Goal: Information Seeking & Learning: Learn about a topic

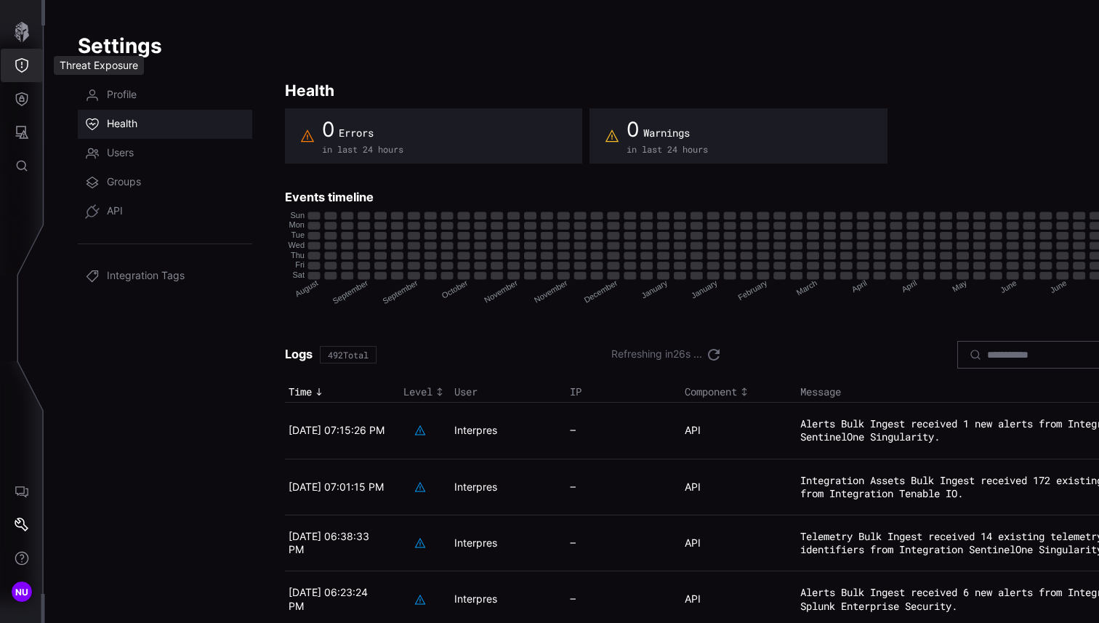
click at [39, 63] on button "Threat Exposure" at bounding box center [22, 65] width 42 height 33
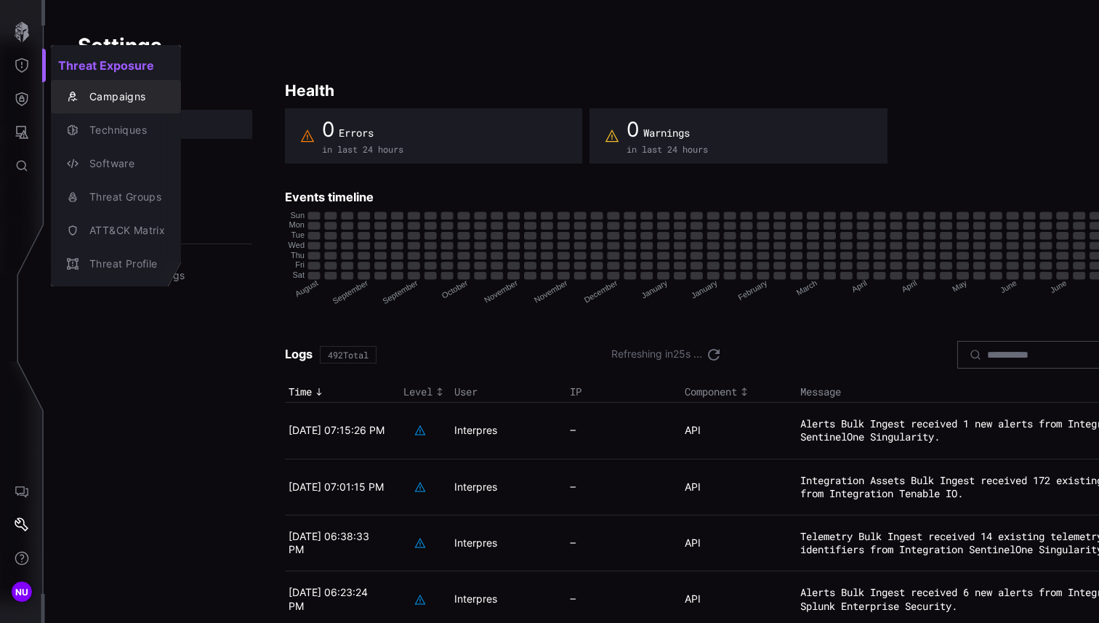
click at [130, 100] on div "Campaigns" at bounding box center [123, 97] width 83 height 18
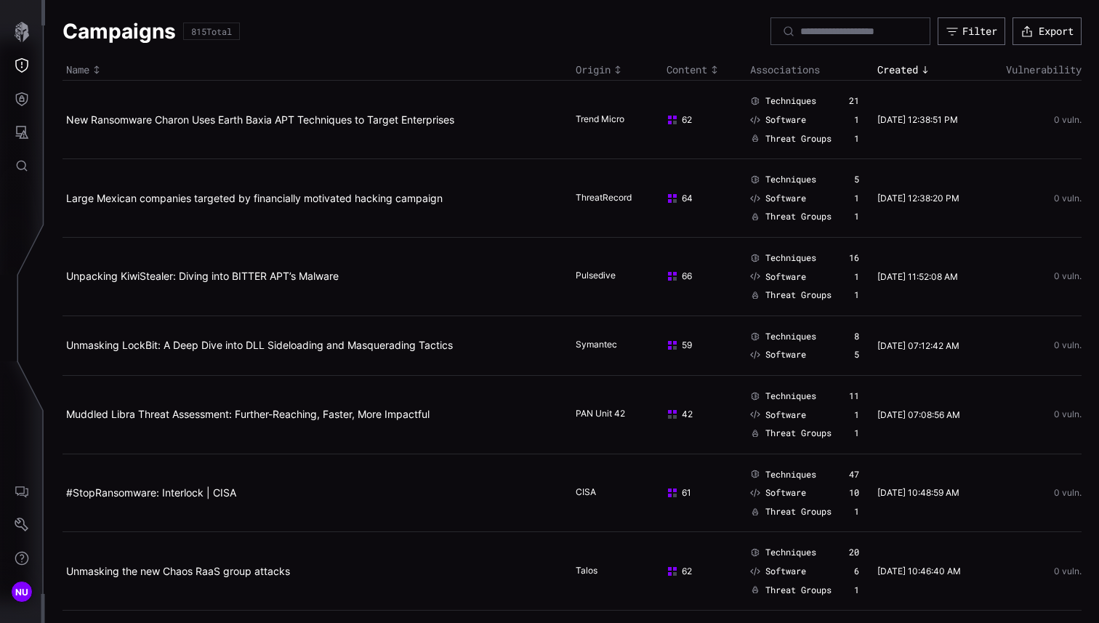
click at [325, 127] on td "New Ransomware Charon Uses Earth Baxia APT Techniques to Target Enterprises" at bounding box center [318, 120] width 510 height 79
click at [334, 116] on link "New Ransomware Charon Uses Earth Baxia APT Techniques to Target Enterprises" at bounding box center [260, 119] width 388 height 12
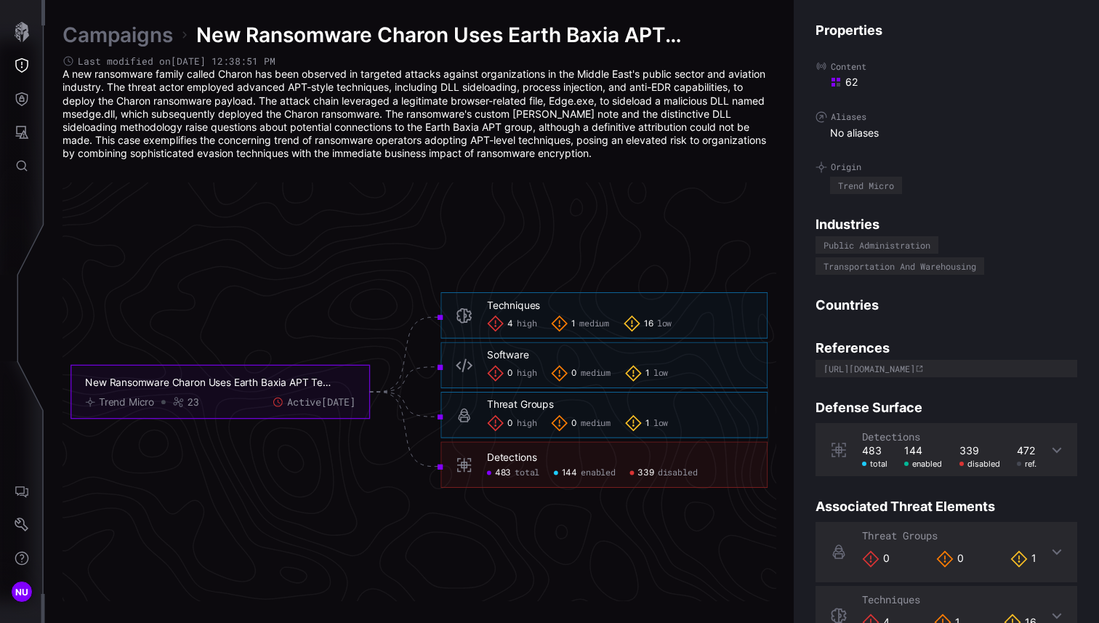
scroll to position [108, 0]
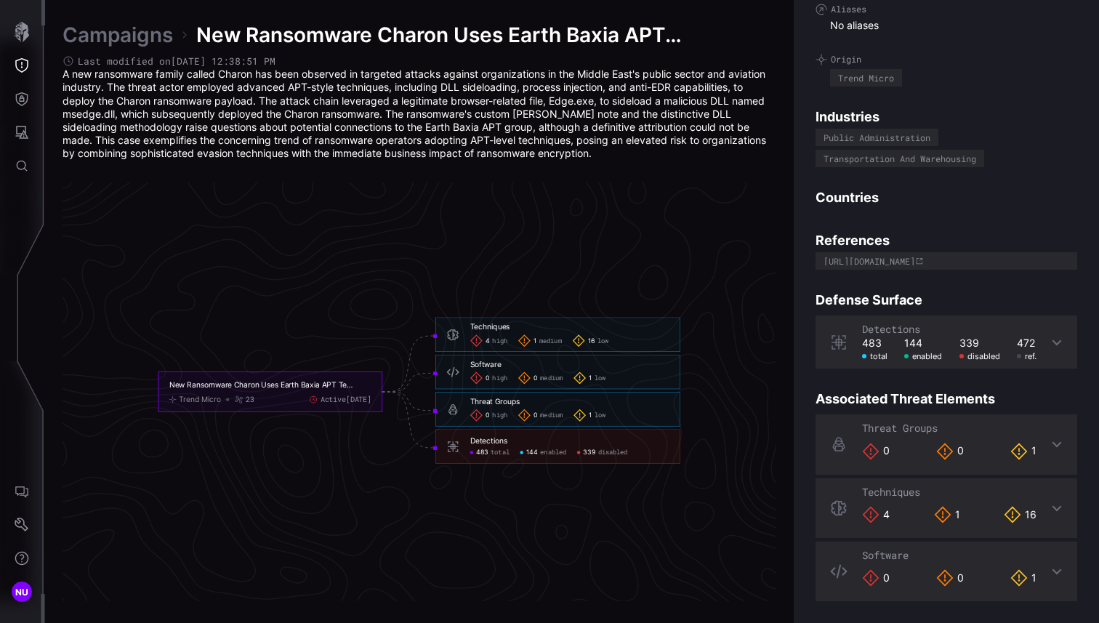
click at [617, 452] on span "disabled" at bounding box center [613, 452] width 30 height 8
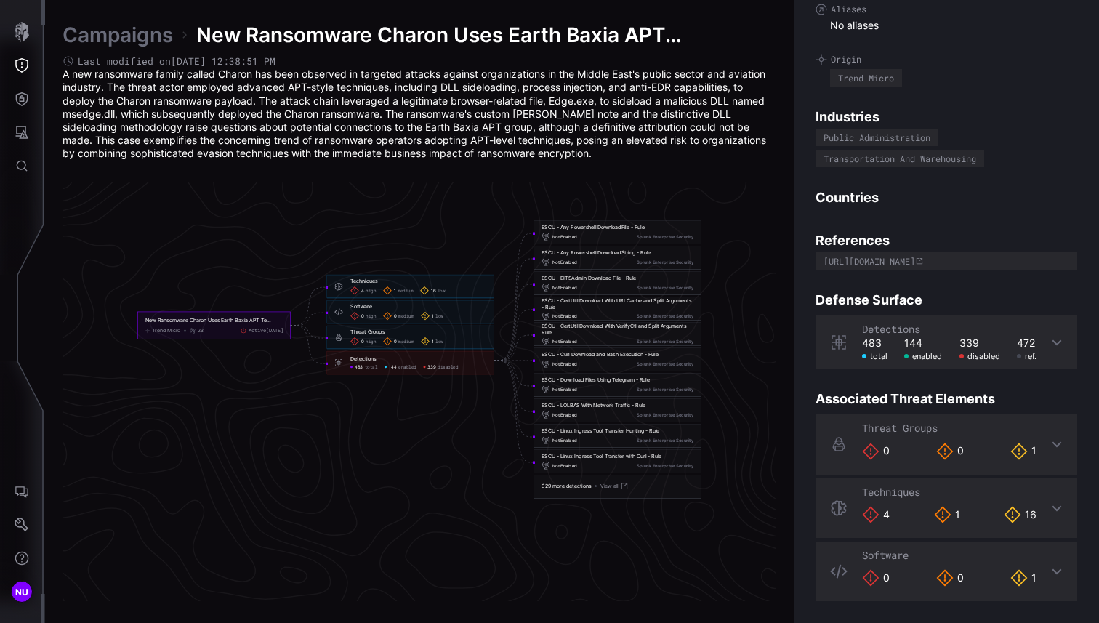
scroll to position [3097, 734]
click at [590, 462] on div "Not Enabled Splunk Enterprise Security" at bounding box center [618, 461] width 152 height 9
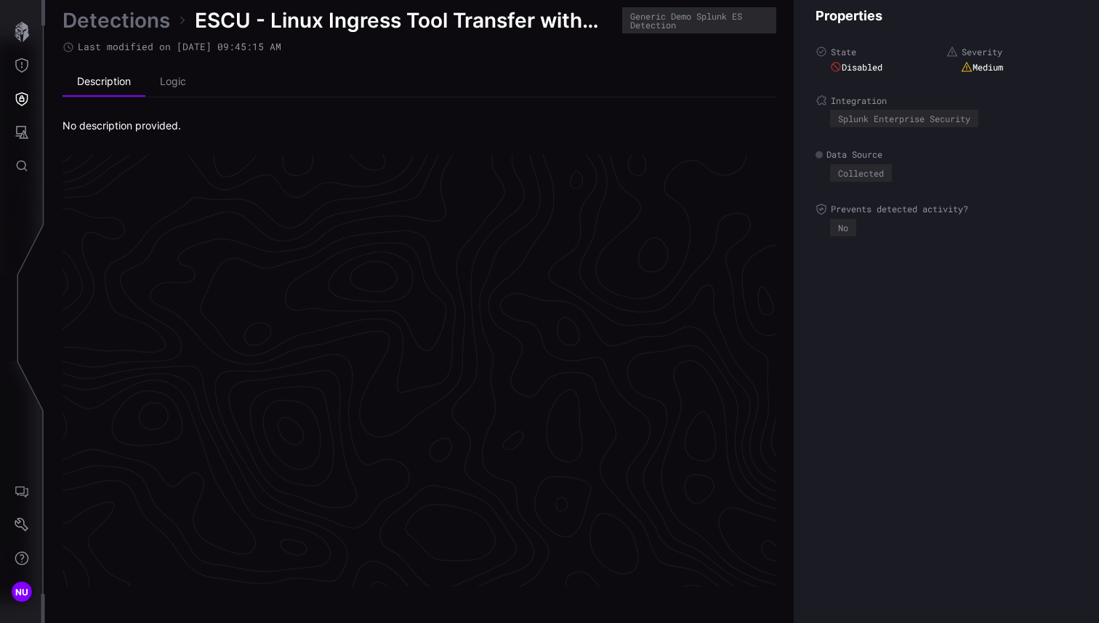
scroll to position [3056, 734]
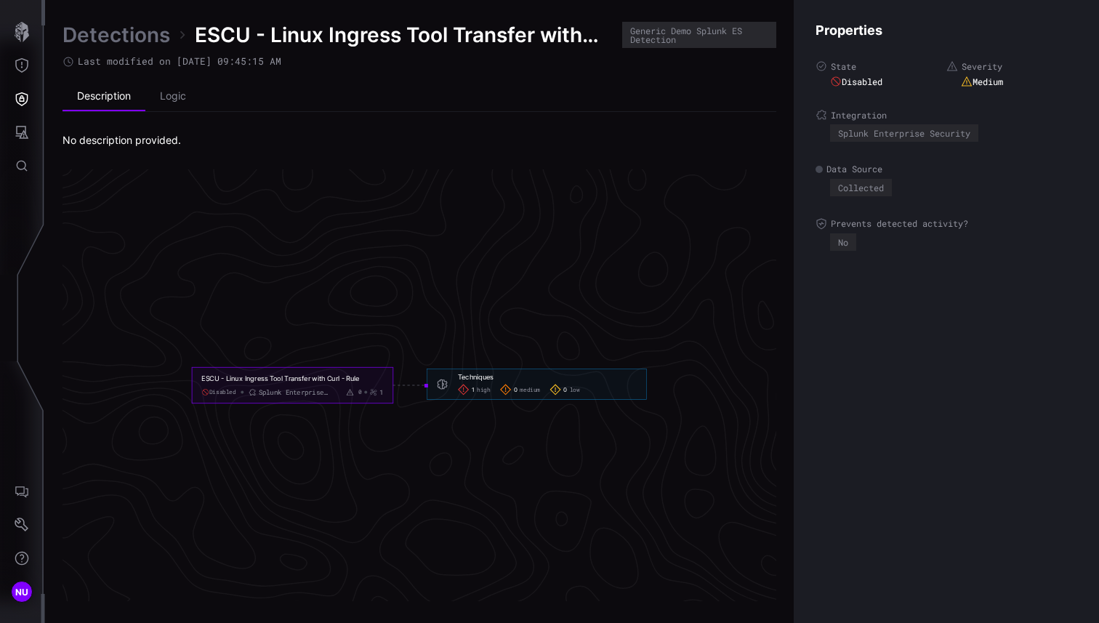
click at [481, 390] on span "high" at bounding box center [483, 389] width 13 height 7
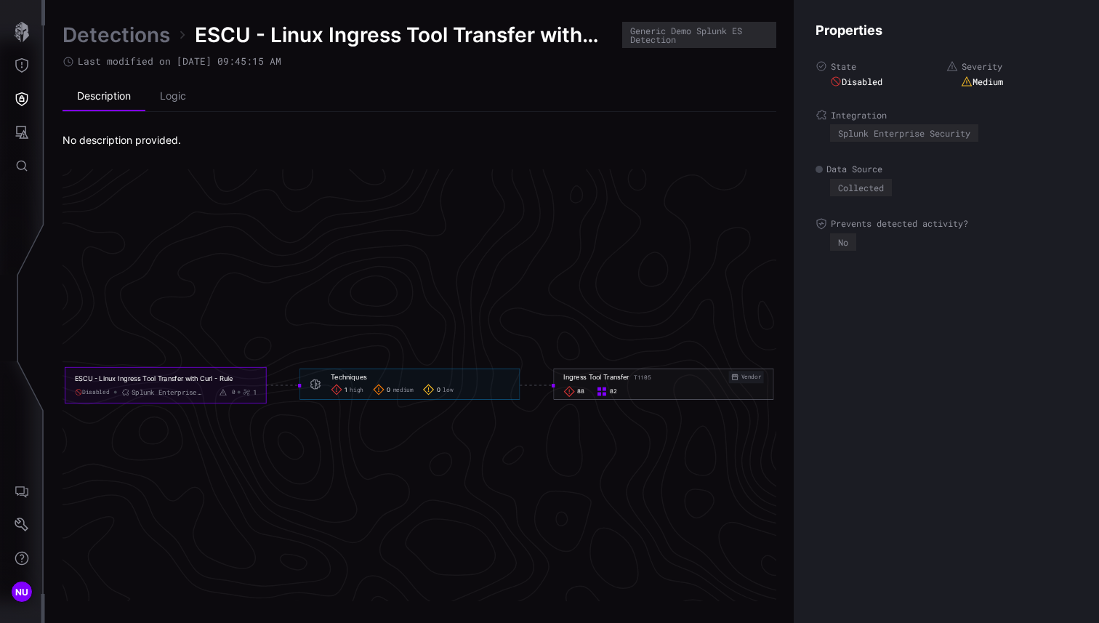
click at [748, 377] on div "Vendor" at bounding box center [752, 377] width 20 height 8
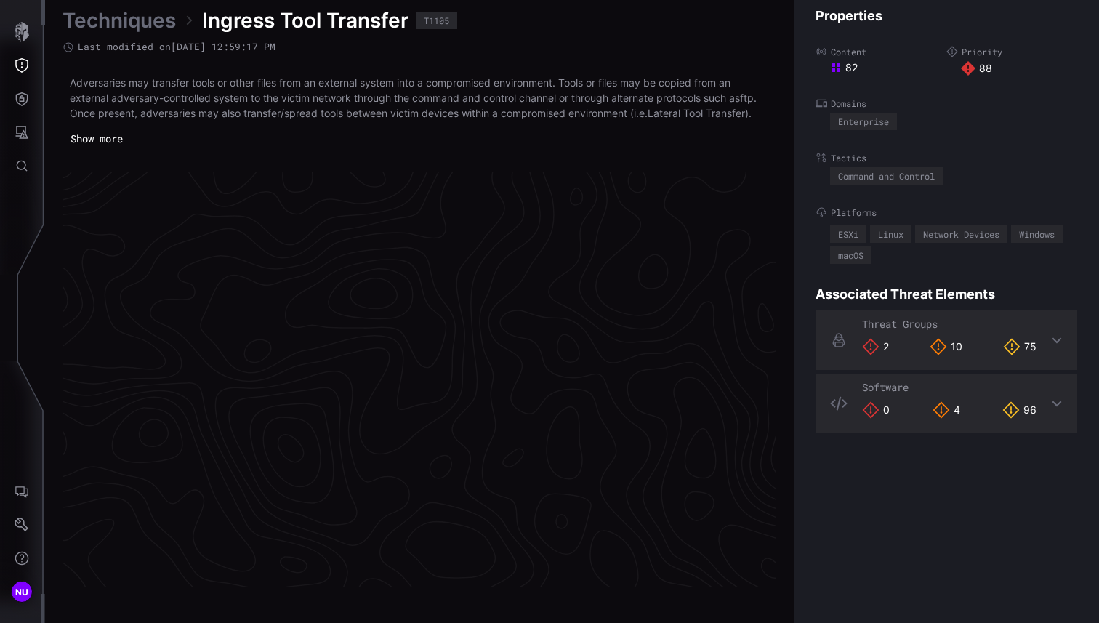
scroll to position [3065, 734]
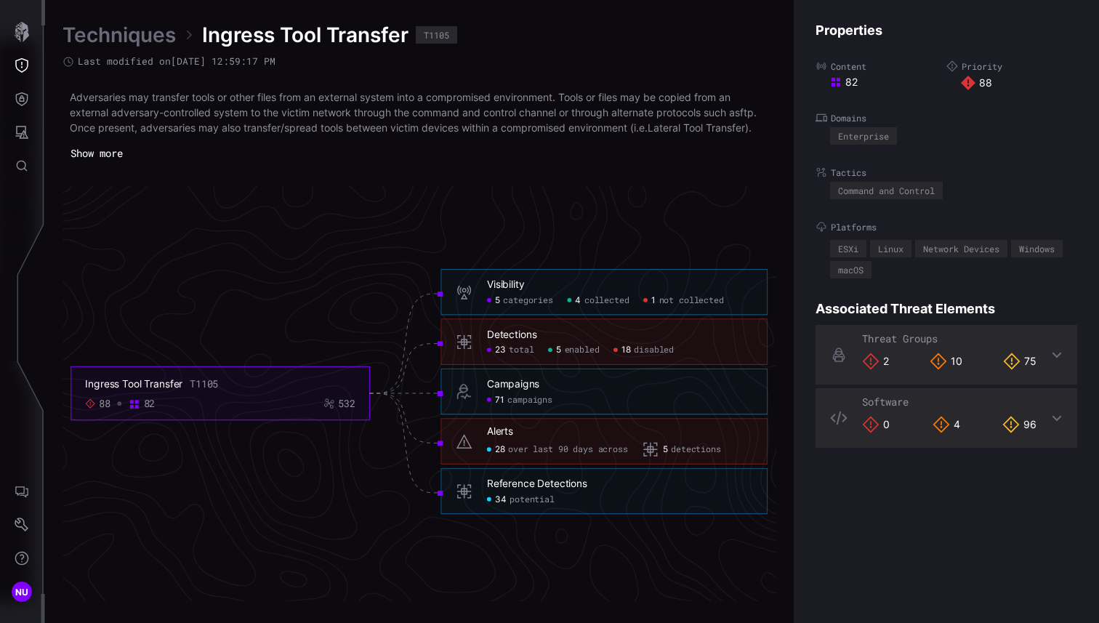
click at [694, 452] on span "detections" at bounding box center [695, 449] width 49 height 11
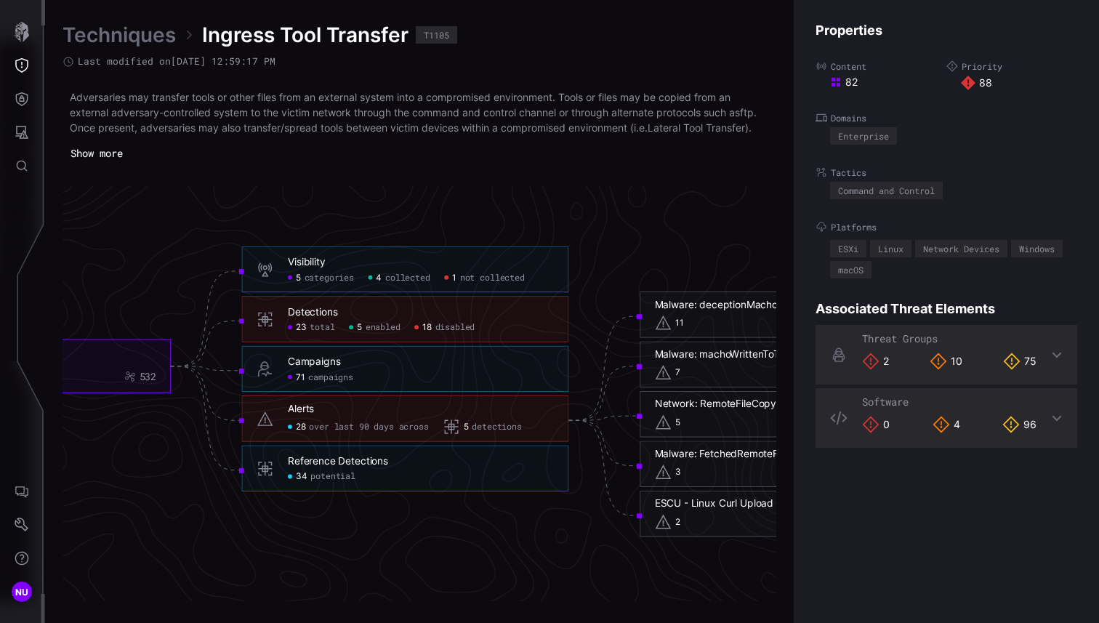
click at [489, 276] on span "not collected" at bounding box center [492, 278] width 65 height 11
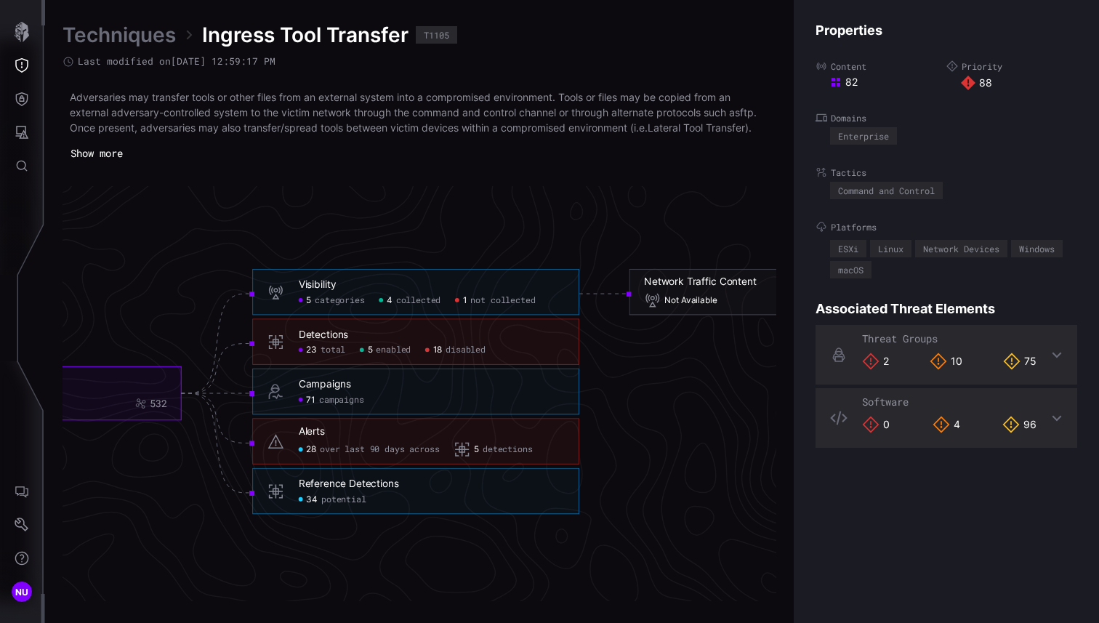
click at [467, 348] on span "disabled" at bounding box center [466, 350] width 40 height 11
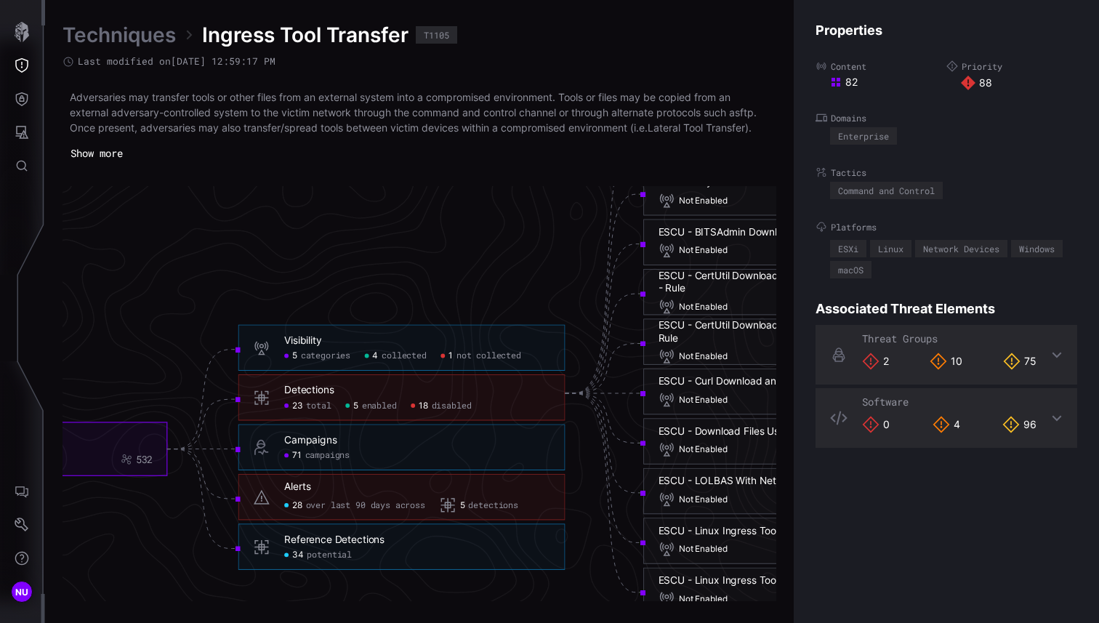
click at [371, 409] on span "enabled" at bounding box center [379, 406] width 35 height 11
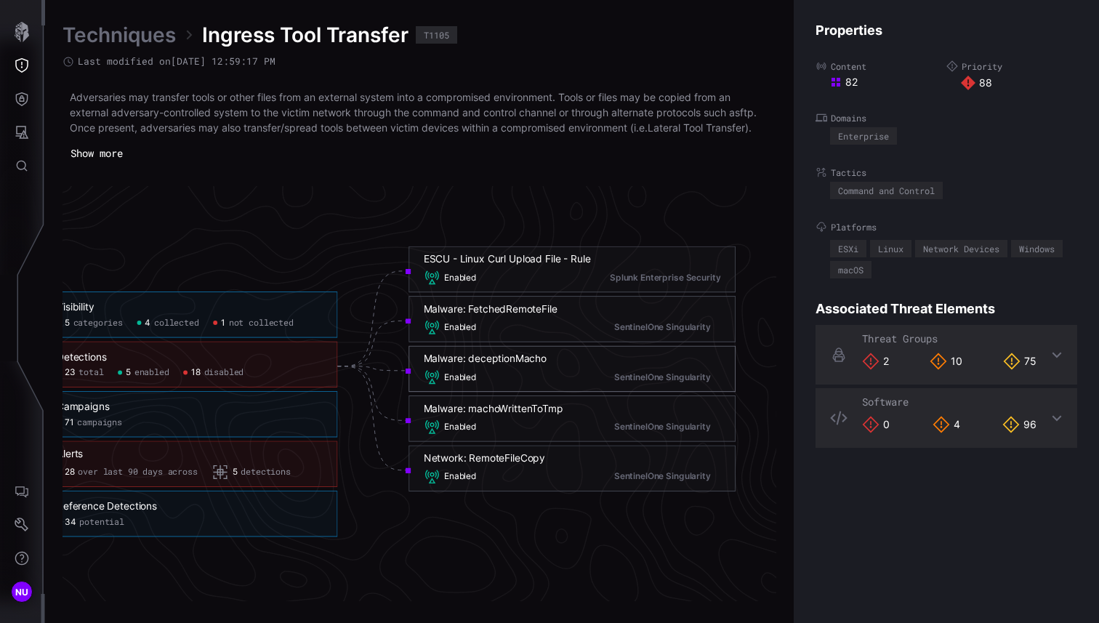
scroll to position [3065, 971]
click at [256, 473] on span "detections" at bounding box center [259, 472] width 49 height 11
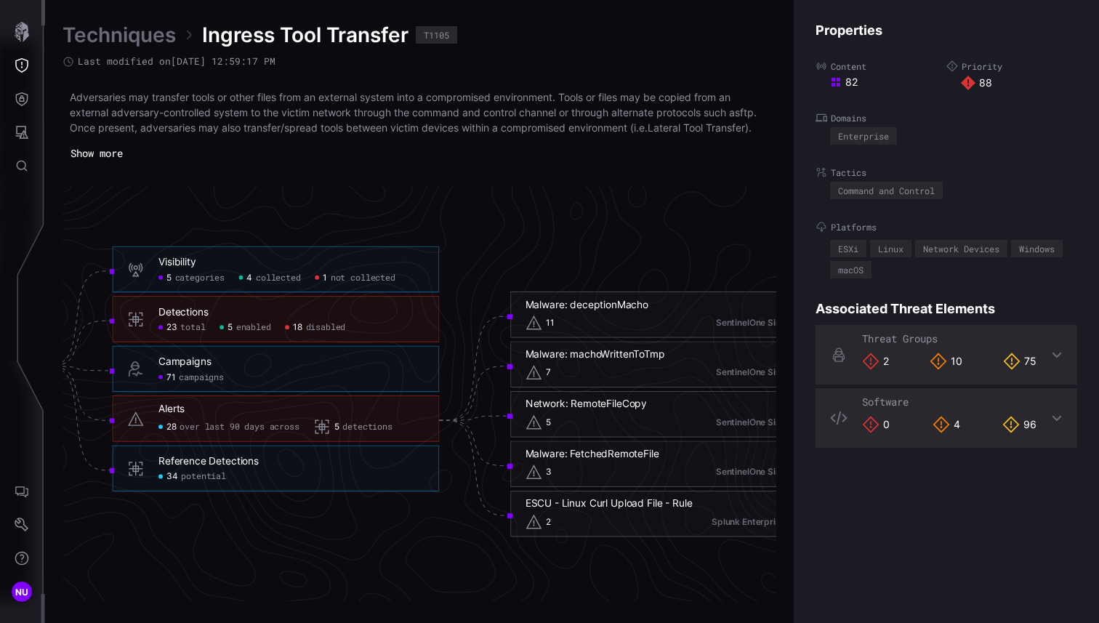
scroll to position [3065, 862]
click at [259, 425] on span "over last 90 days across" at bounding box center [240, 427] width 119 height 11
click at [206, 482] on span "potential" at bounding box center [204, 476] width 45 height 11
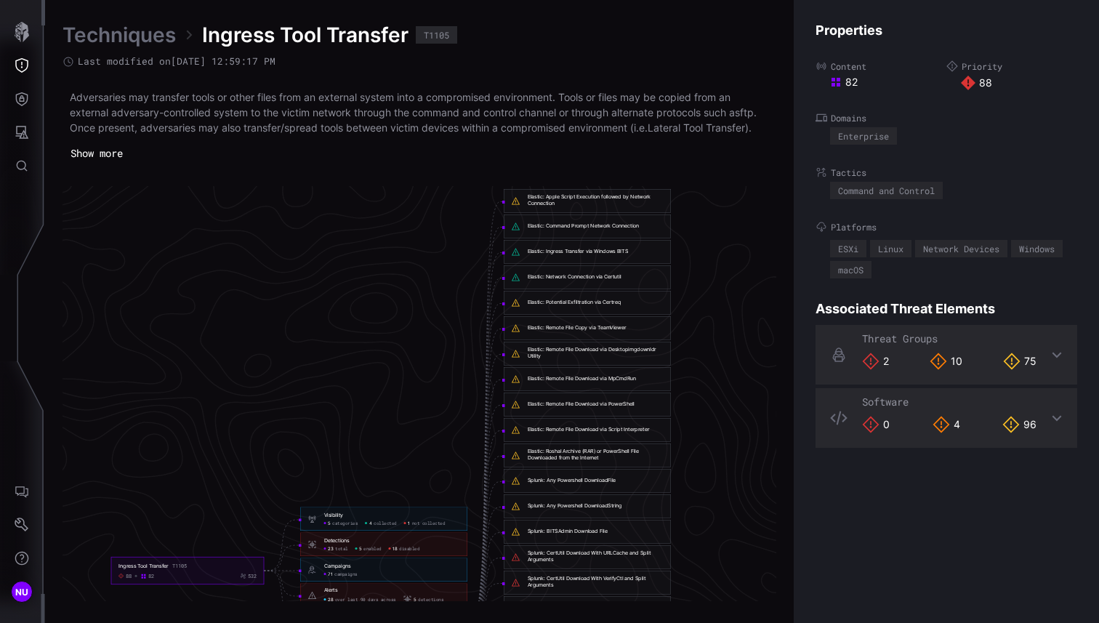
scroll to position [2851, 762]
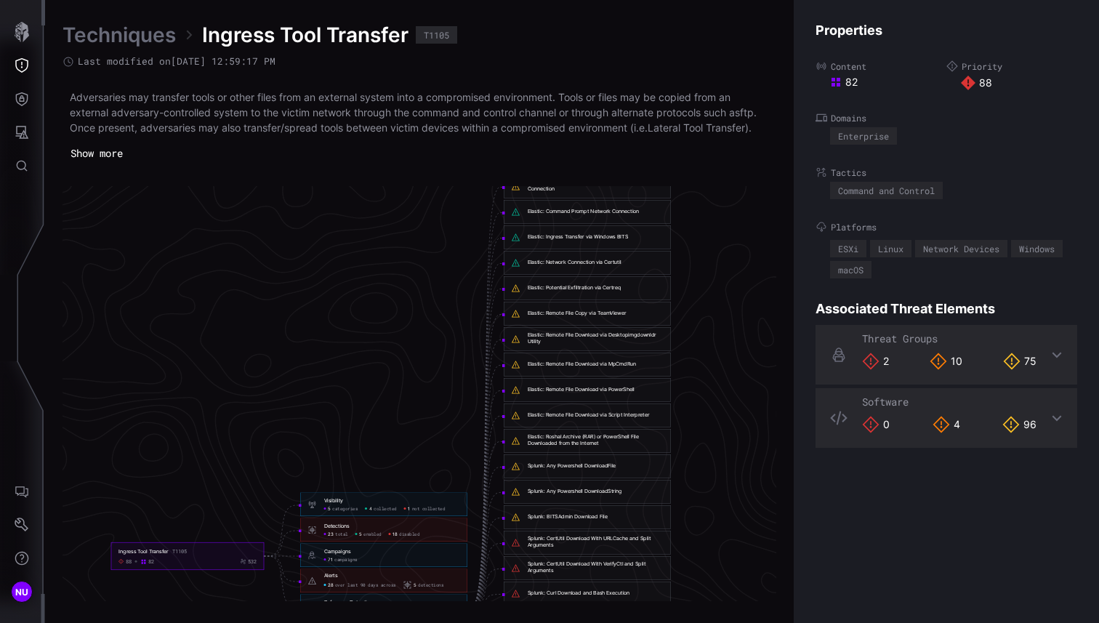
click at [116, 153] on button "Show more" at bounding box center [97, 154] width 68 height 22
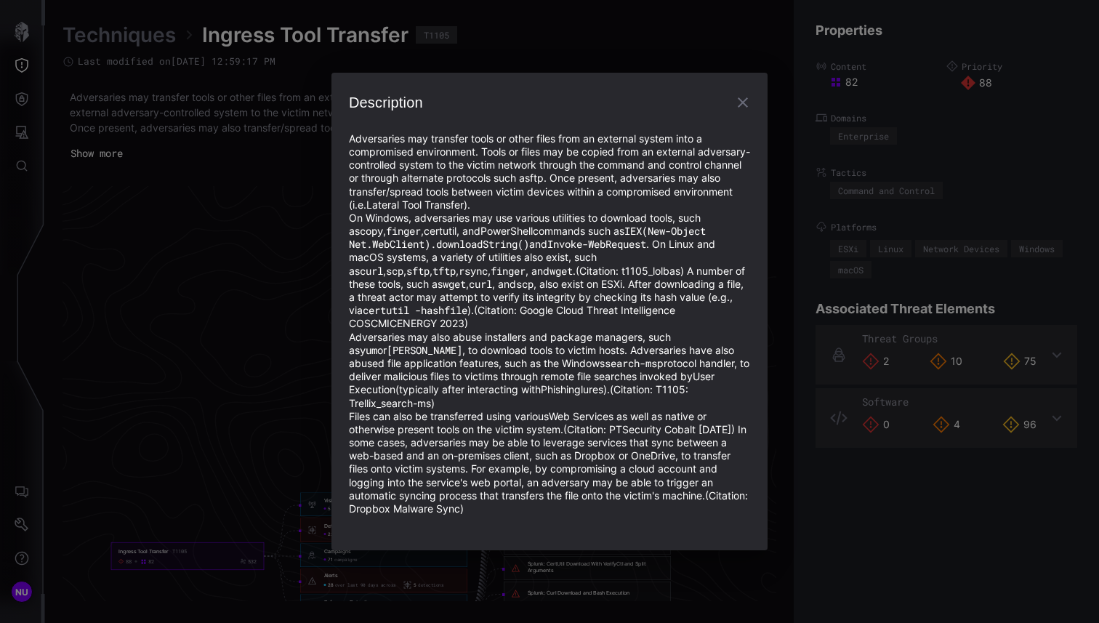
click at [742, 111] on icon "button" at bounding box center [742, 102] width 17 height 17
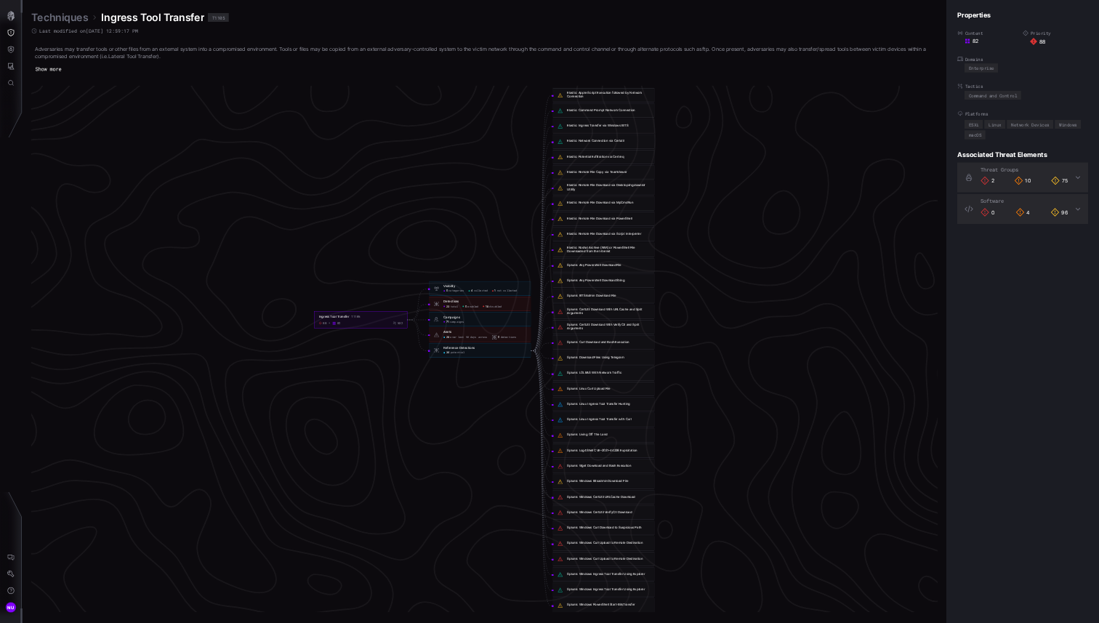
scroll to position [2744, 184]
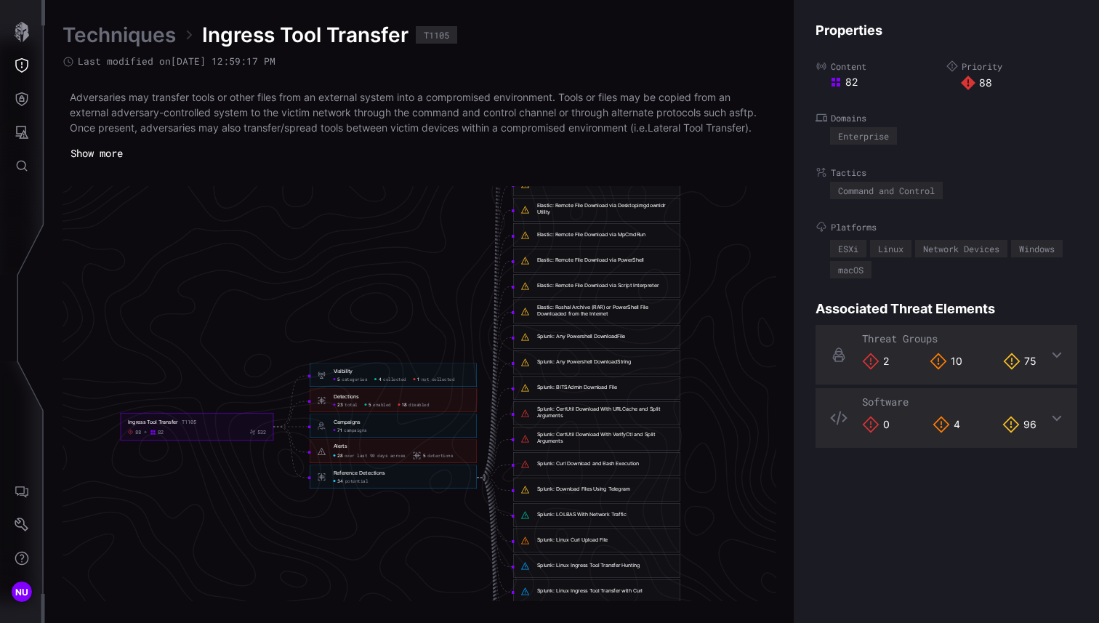
scroll to position [2981, 753]
click span "potential"
click at [355, 430] on span "campaigns" at bounding box center [355, 430] width 23 height 6
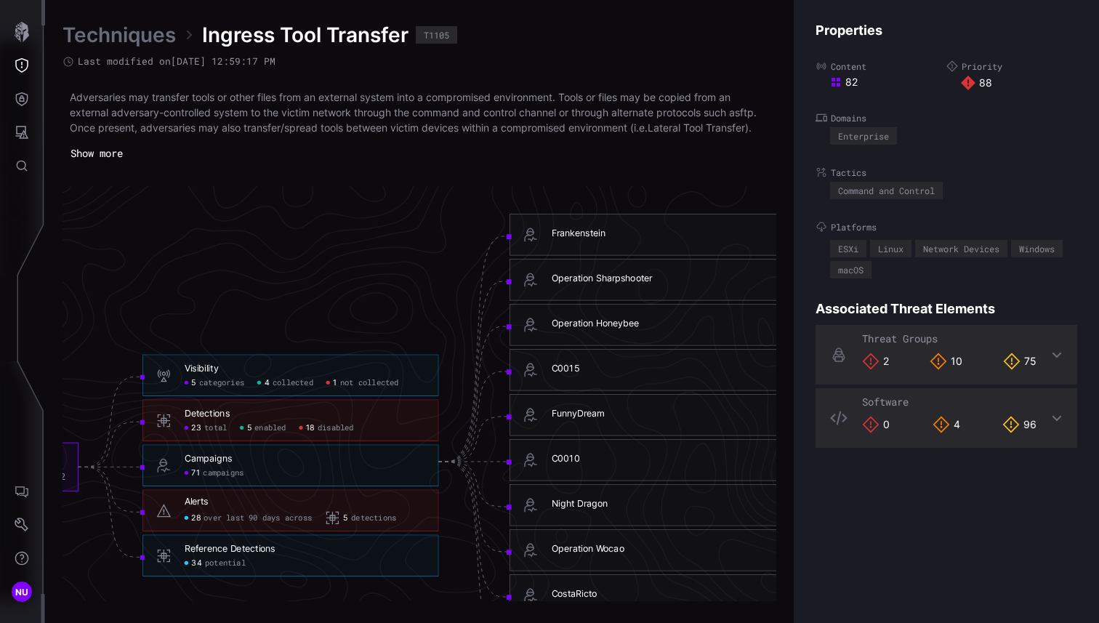
scroll to position [2996, 848]
click at [577, 228] on div "Frankenstein" at bounding box center [577, 234] width 54 height 12
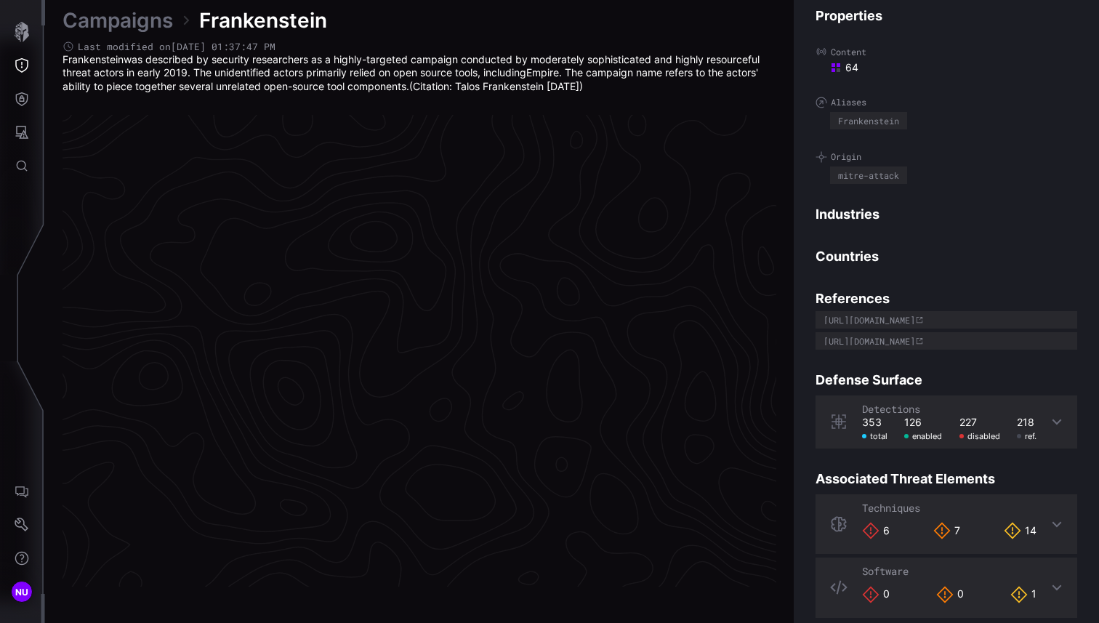
scroll to position [3035, 734]
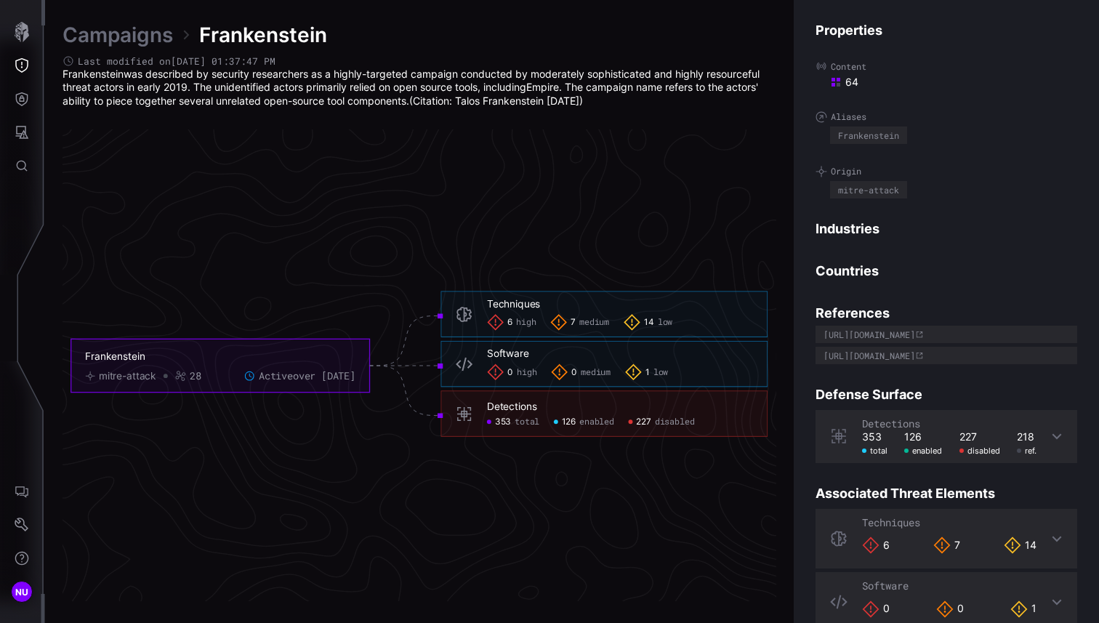
click at [577, 227] on icon "Frankenstein mitre-attack 28 Active over [DATE] Techniques 6 high 7 medium 14 l…" at bounding box center [419, 366] width 2181 height 6544
click at [673, 422] on span "disabled" at bounding box center [675, 422] width 40 height 11
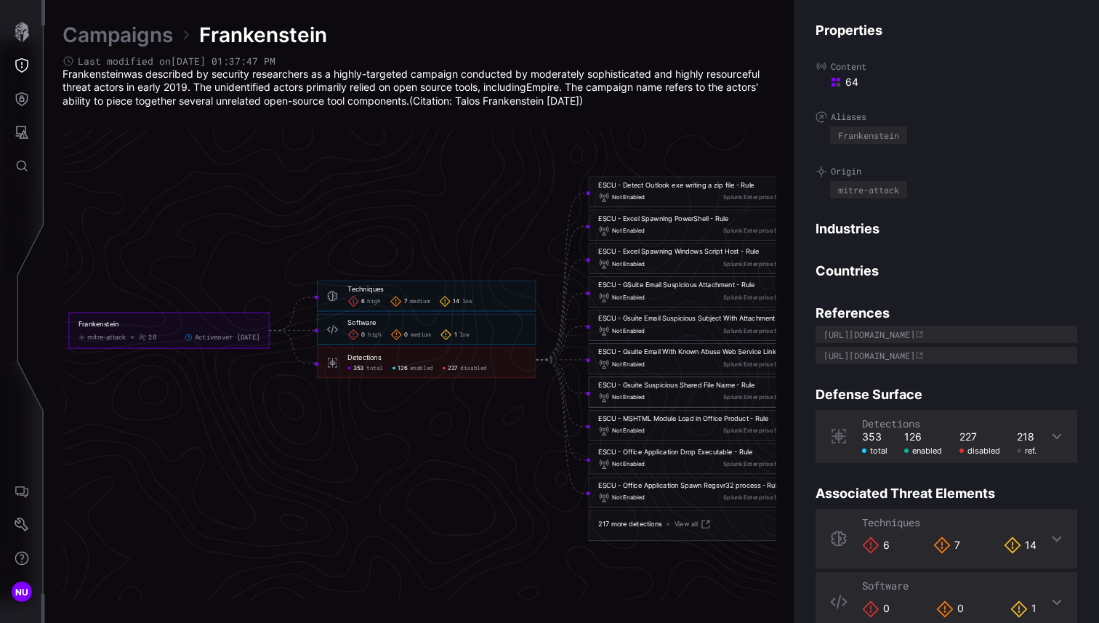
scroll to position [3041, 714]
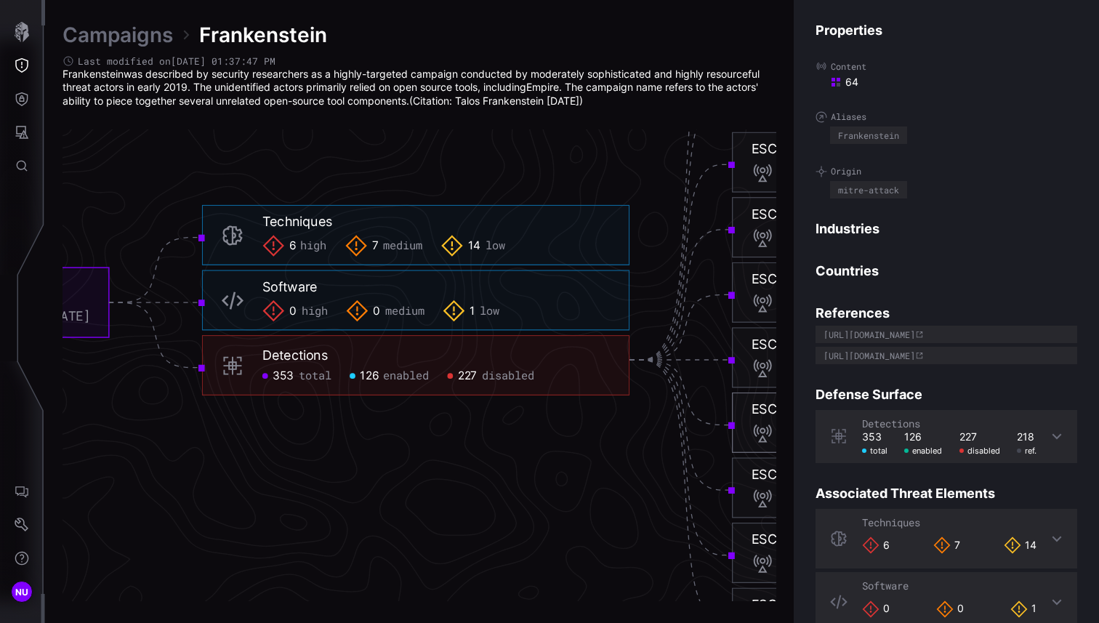
click at [485, 241] on div "14 low" at bounding box center [473, 246] width 64 height 23
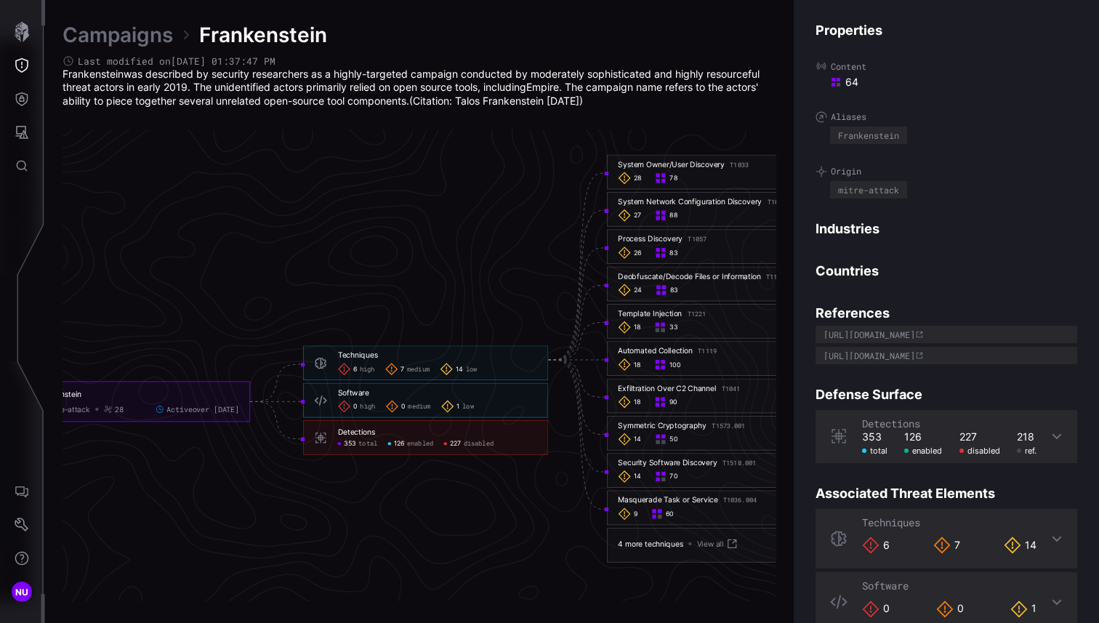
click at [417, 365] on span "medium" at bounding box center [418, 369] width 23 height 8
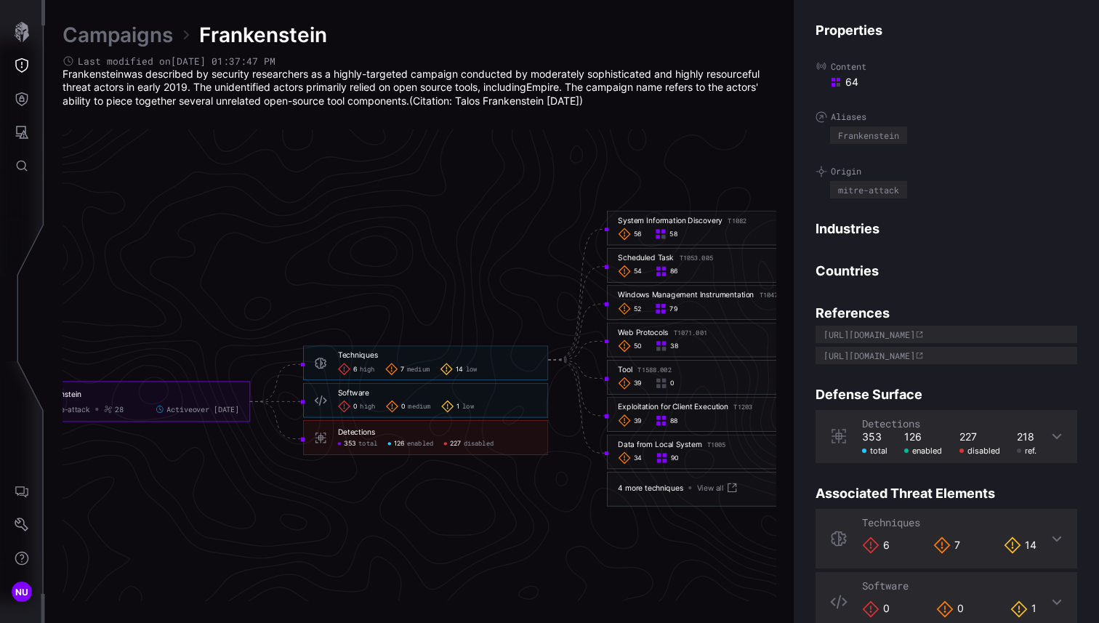
click at [355, 365] on span "6" at bounding box center [355, 369] width 4 height 8
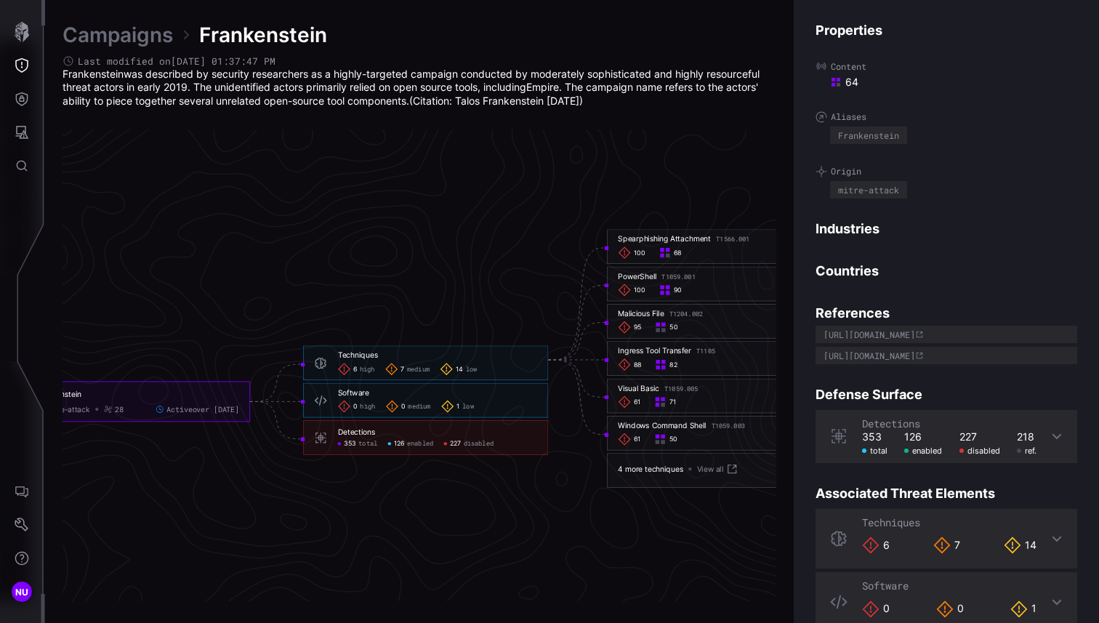
click at [800, 191] on div "Properties Content 64 Aliases Frankenstein Origin mitre-attack Industries Count…" at bounding box center [946, 311] width 305 height 623
click at [756, 164] on icon "Frankenstein mitre-attack 28 Active over [DATE] Techniques 6 high 7 medium 14 l…" at bounding box center [439, 360] width 2181 height 6544
click at [982, 72] on div "Content 64" at bounding box center [947, 74] width 262 height 28
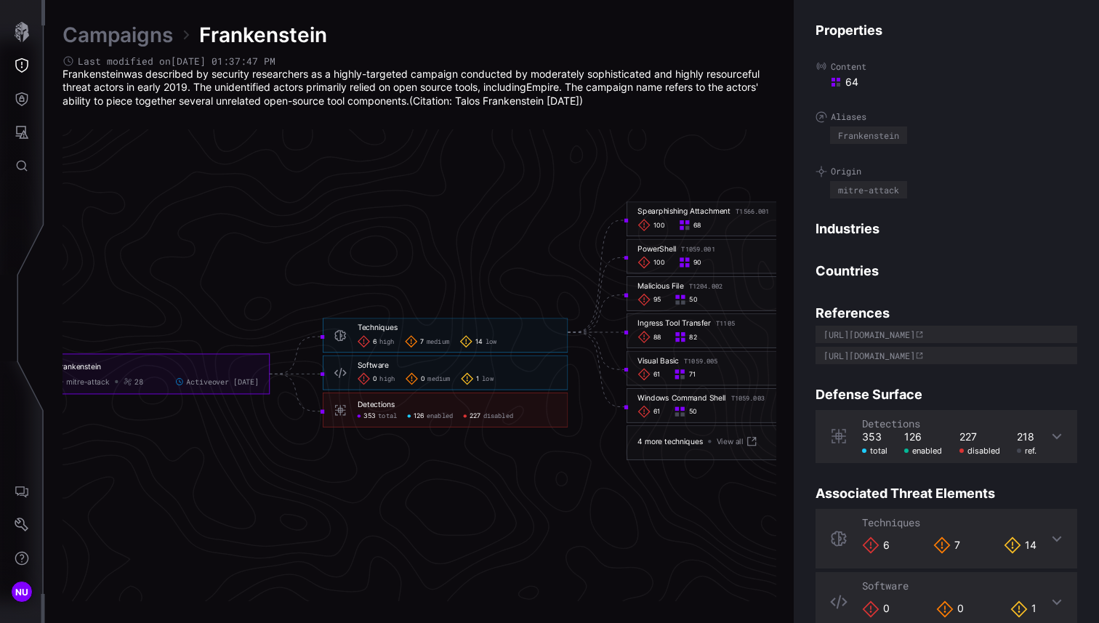
scroll to position [31, 0]
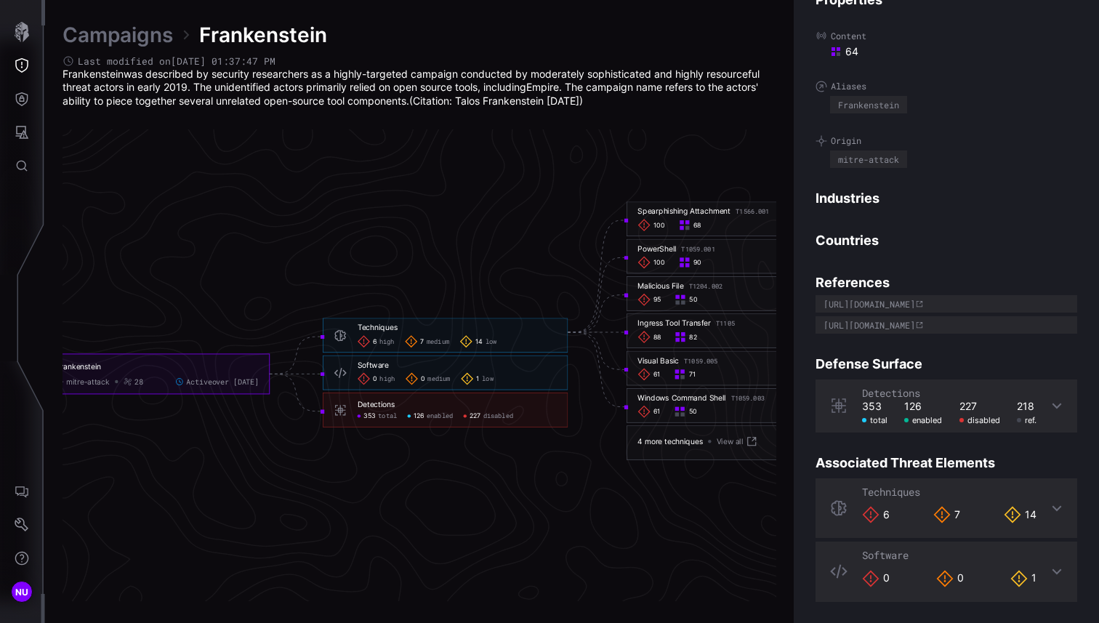
click at [1056, 508] on icon at bounding box center [1057, 509] width 9 height 6
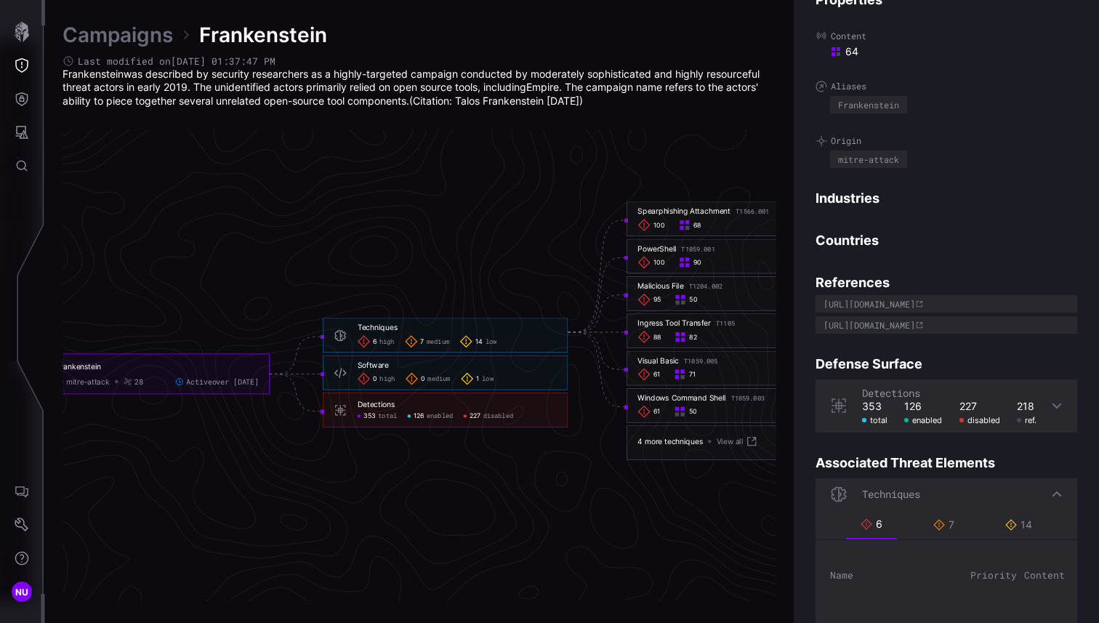
scroll to position [212, 0]
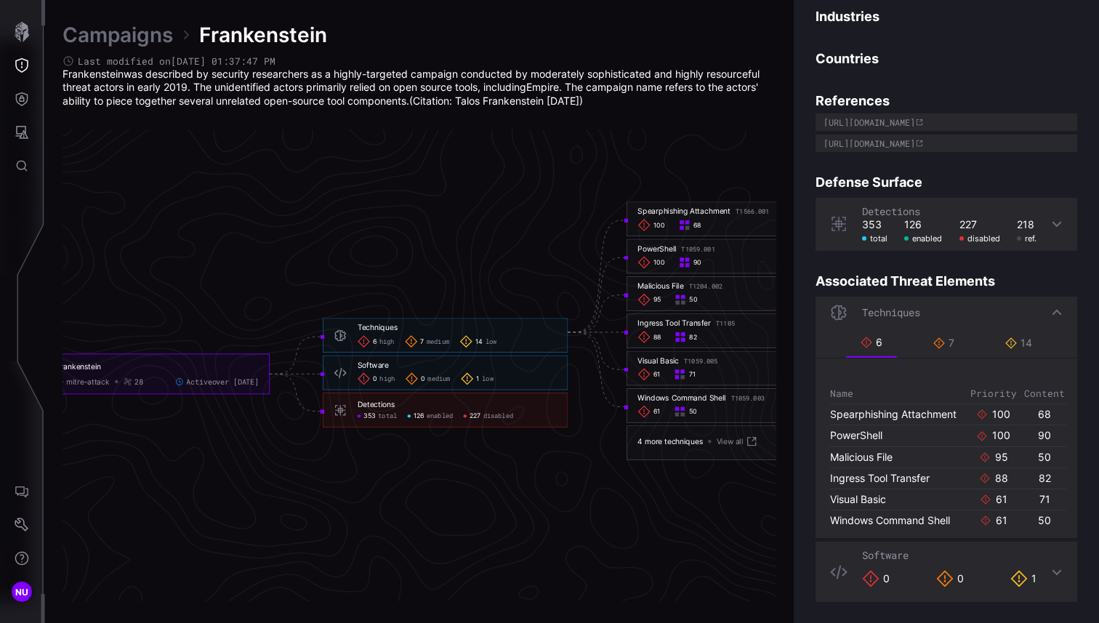
click at [1059, 571] on icon at bounding box center [1057, 572] width 9 height 6
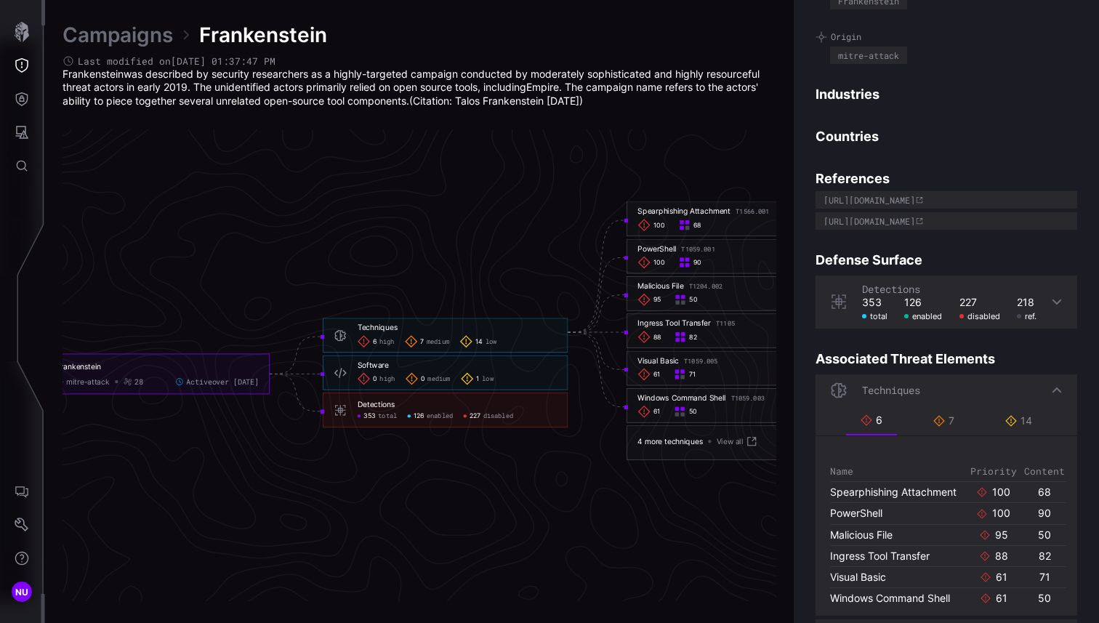
scroll to position [0, 0]
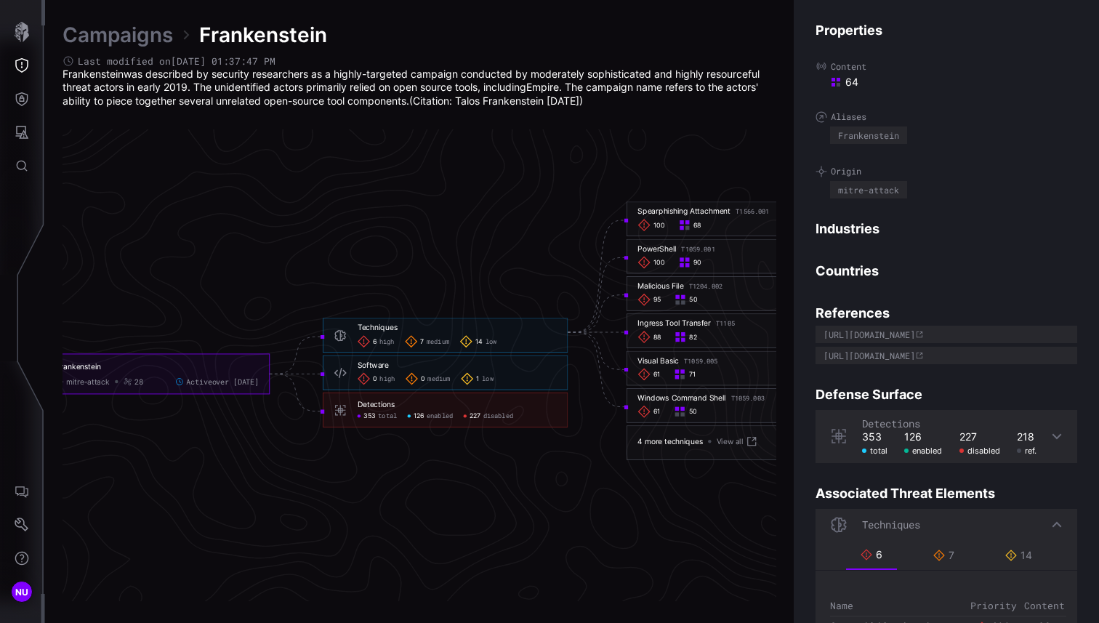
click at [915, 337] on div "[URL][DOMAIN_NAME]" at bounding box center [870, 334] width 92 height 9
